Goal: Navigation & Orientation: Find specific page/section

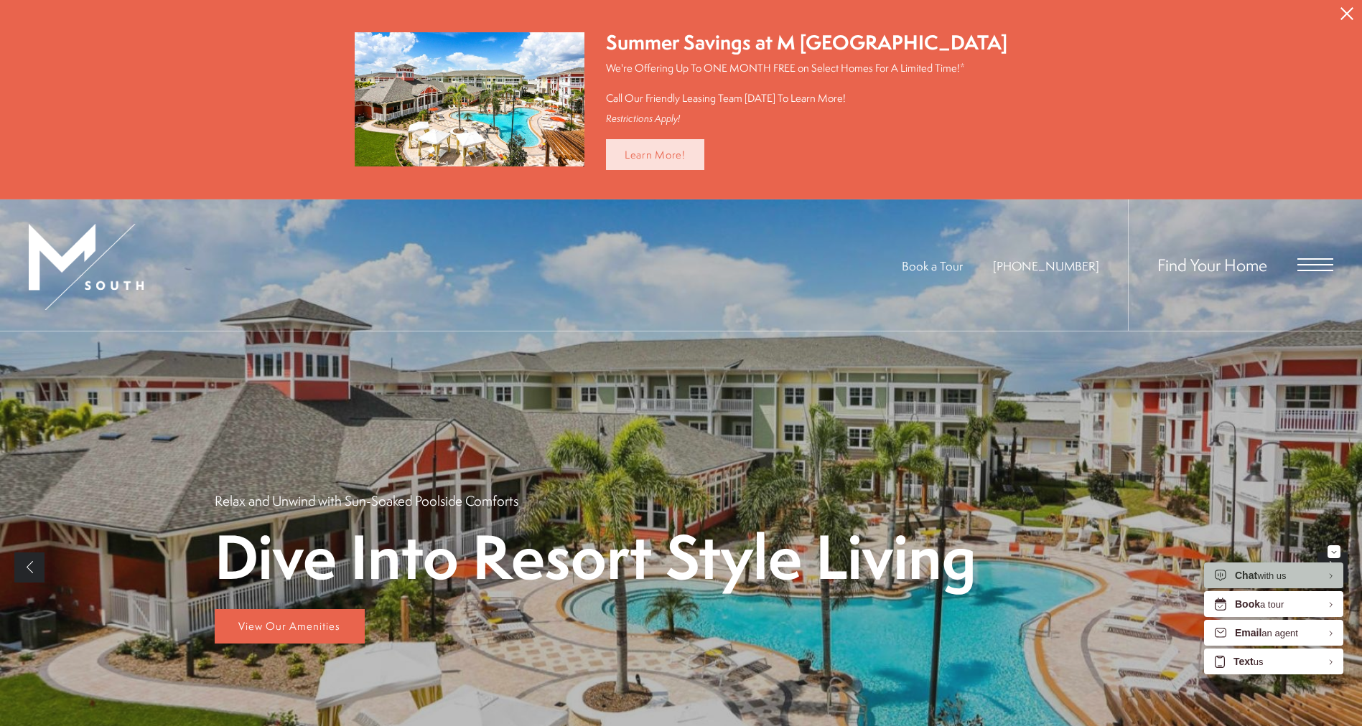
click at [688, 151] on link "Learn More!" at bounding box center [655, 154] width 98 height 31
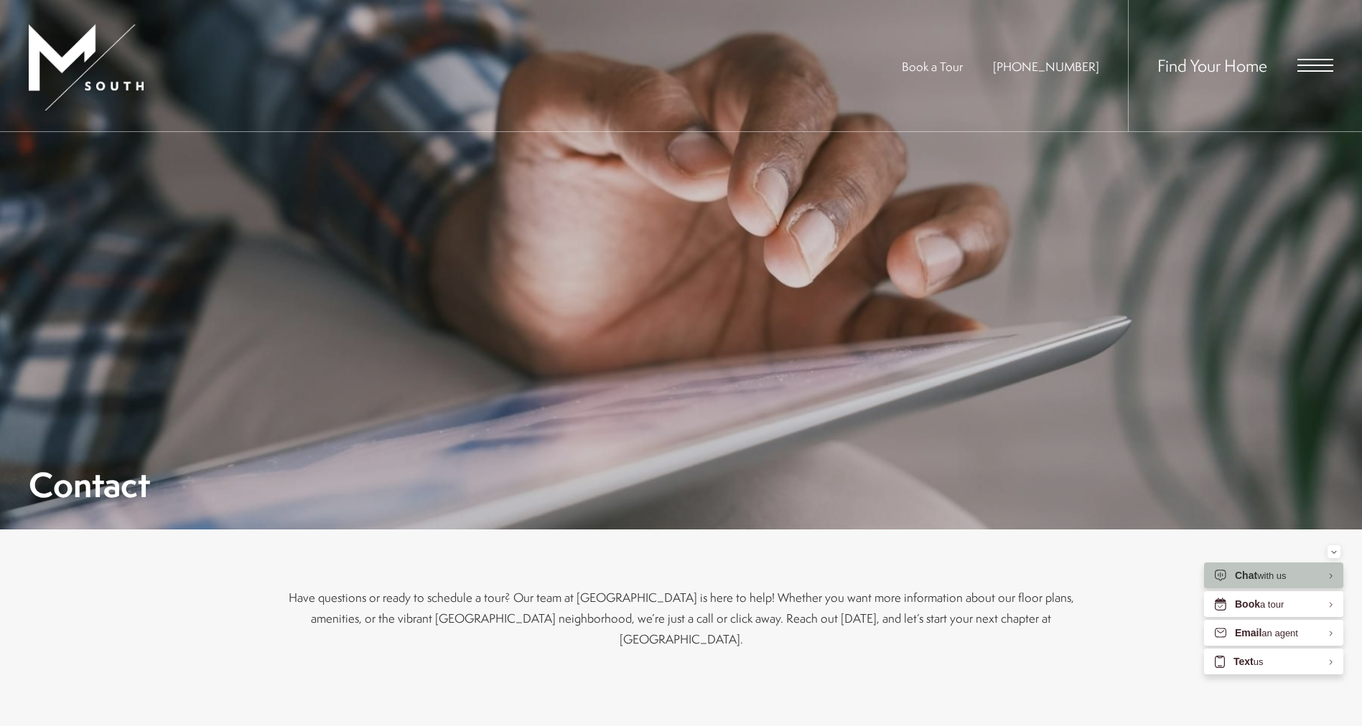
click at [1319, 60] on span "Open Menu" at bounding box center [1315, 59] width 36 height 1
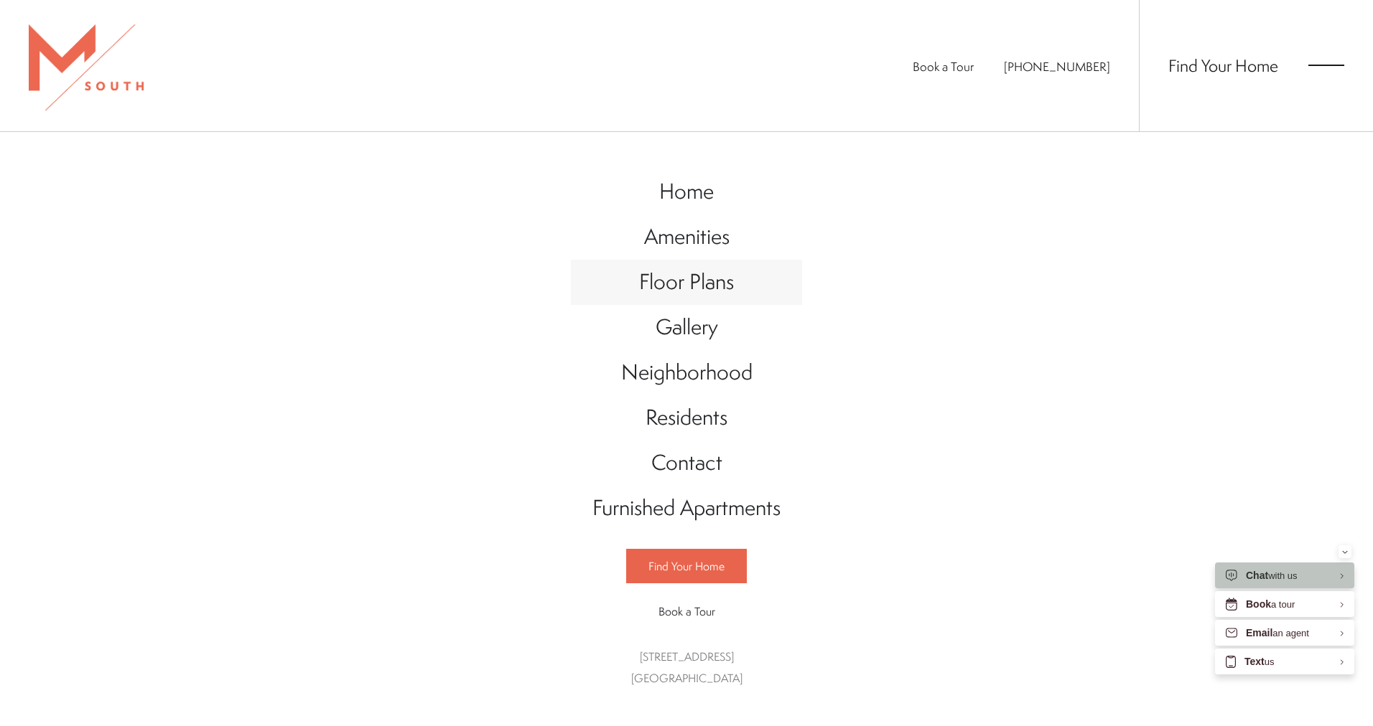
click at [717, 277] on span "Floor Plans" at bounding box center [686, 281] width 95 height 29
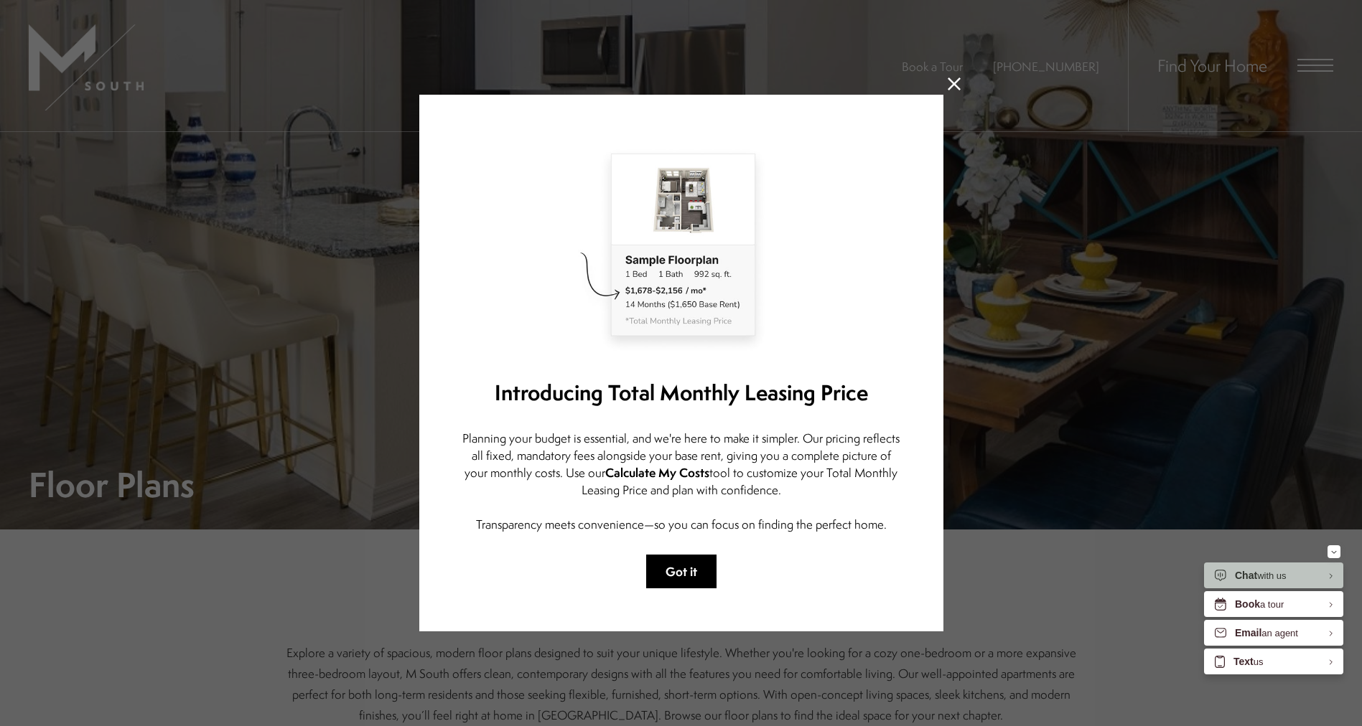
click at [670, 569] on button "Got it" at bounding box center [681, 572] width 70 height 34
